Goal: Task Accomplishment & Management: Use online tool/utility

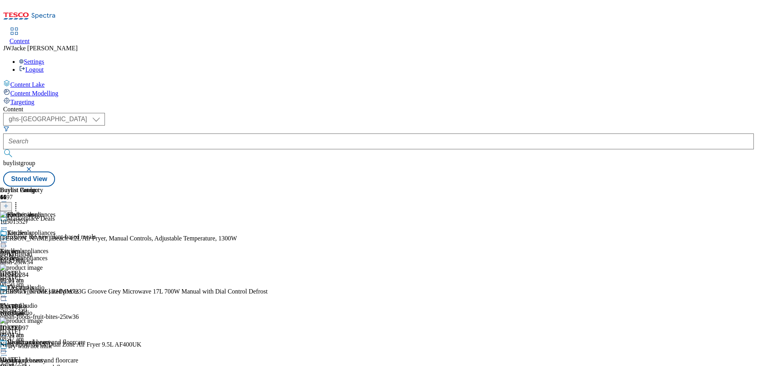
scroll to position [2179, 0]
click at [27, 302] on span "Electricals" at bounding box center [13, 305] width 27 height 7
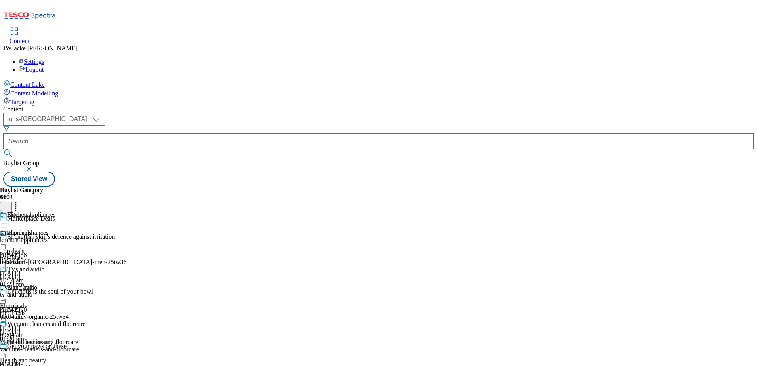
click at [62, 309] on div "electricals" at bounding box center [31, 312] width 62 height 7
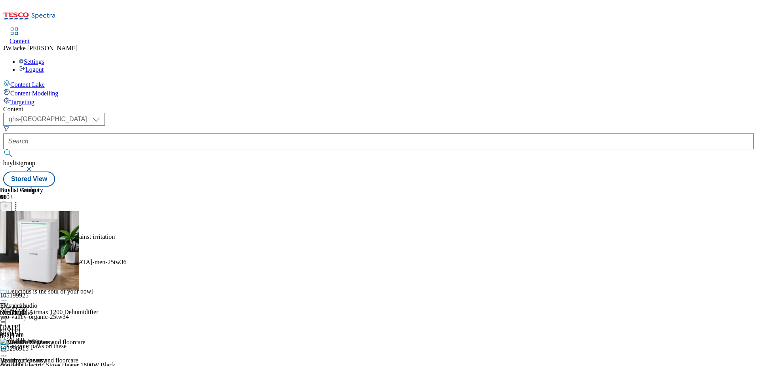
click at [9, 203] on icon at bounding box center [6, 206] width 6 height 6
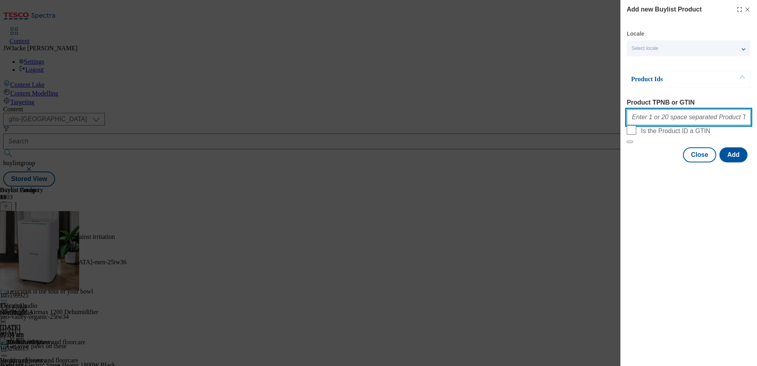
click at [659, 118] on input "Product TPNB or GTIN" at bounding box center [689, 117] width 124 height 16
paste input "106126727"
type input "106126727"
click at [732, 162] on button "Add" at bounding box center [734, 154] width 28 height 15
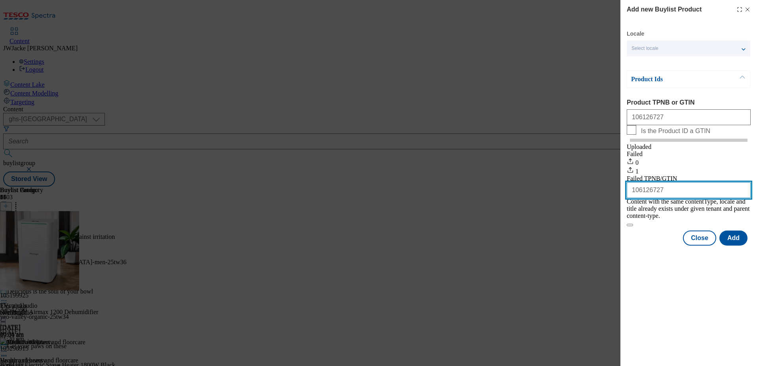
drag, startPoint x: 690, startPoint y: 215, endPoint x: 628, endPoint y: 215, distance: 61.4
click at [628, 198] on input "106126727" at bounding box center [689, 190] width 124 height 16
paste input "8"
type input "106126728"
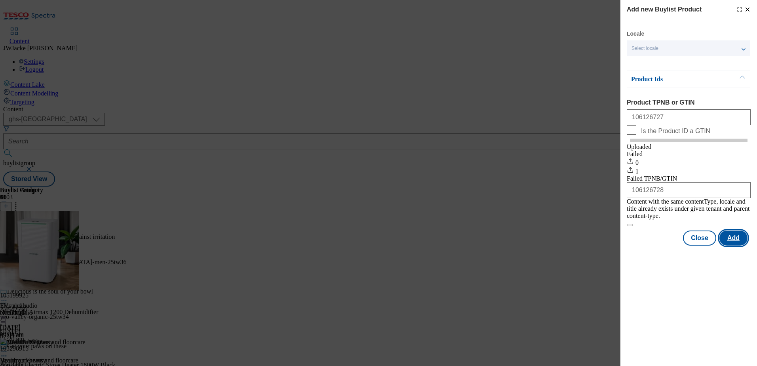
click at [730, 240] on button "Add" at bounding box center [734, 238] width 28 height 15
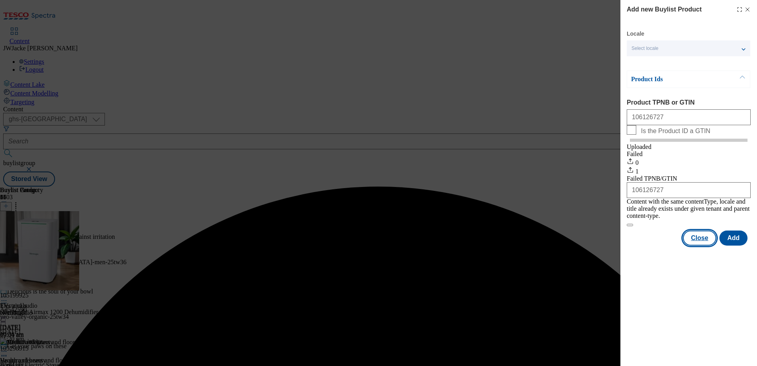
click at [699, 240] on button "Close" at bounding box center [699, 238] width 33 height 15
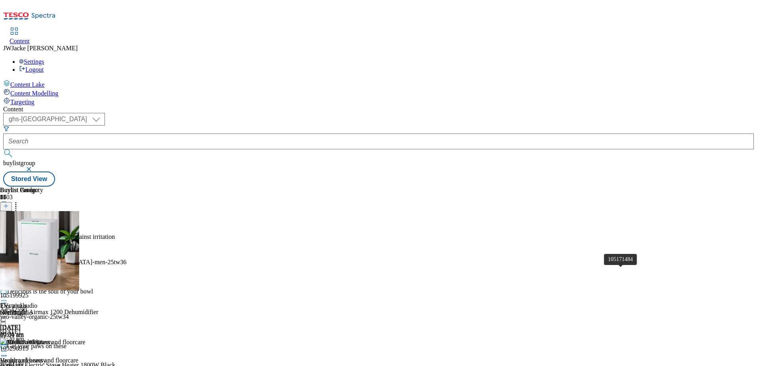
scroll to position [1109, 0]
